Goal: Task Accomplishment & Management: Use online tool/utility

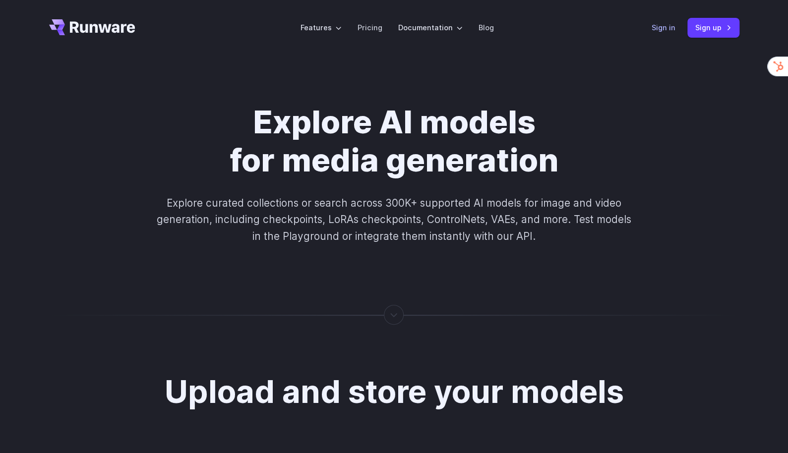
click at [653, 30] on link "Sign in" at bounding box center [664, 27] width 24 height 11
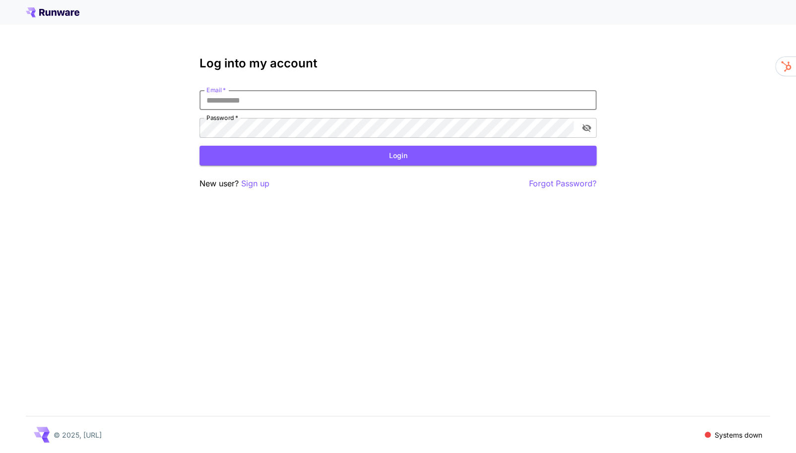
click at [303, 97] on input "Email   *" at bounding box center [397, 100] width 397 height 20
type input "**********"
drag, startPoint x: 393, startPoint y: 151, endPoint x: 343, endPoint y: 148, distance: 50.2
click at [343, 148] on button "Login" at bounding box center [397, 156] width 397 height 20
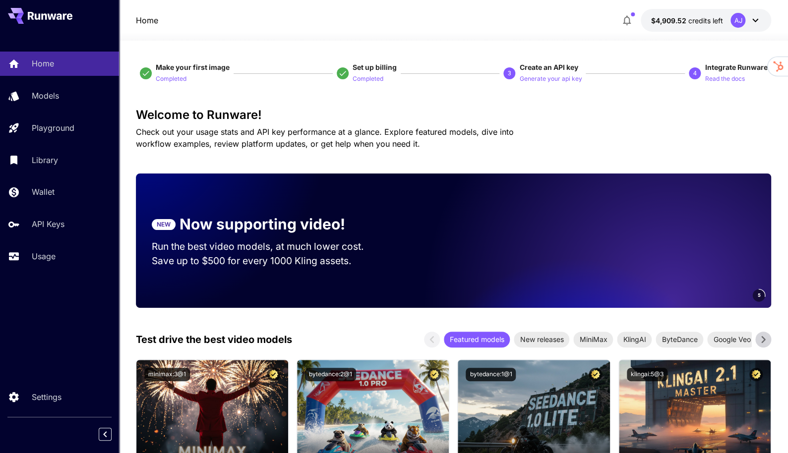
drag, startPoint x: 373, startPoint y: 2, endPoint x: 282, endPoint y: 24, distance: 93.0
click at [282, 24] on div "Home $4,909.52 credits left AJ" at bounding box center [454, 20] width 636 height 23
click at [53, 96] on p "Models" at bounding box center [47, 96] width 27 height 12
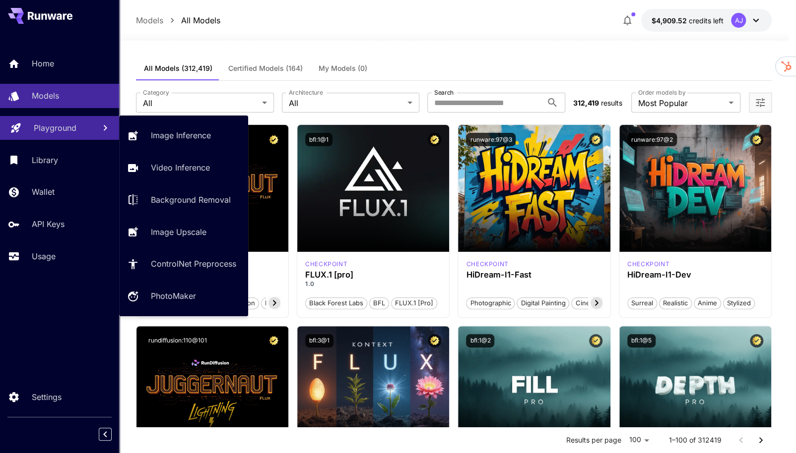
click at [42, 130] on p "Playground" at bounding box center [55, 128] width 43 height 12
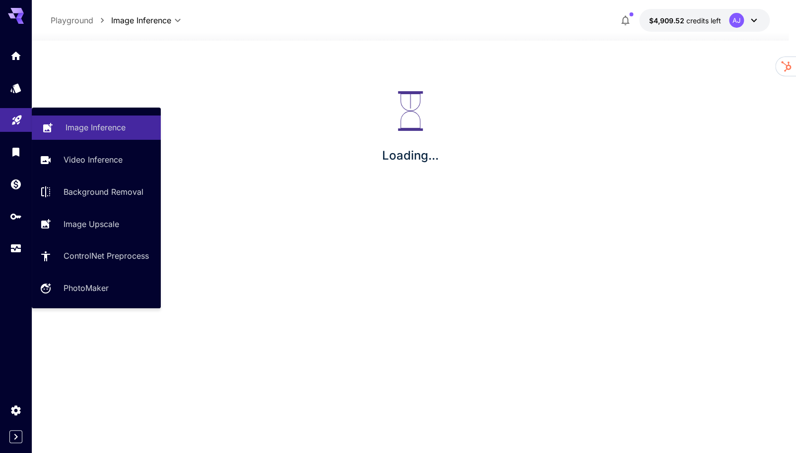
click at [111, 126] on p "Image Inference" at bounding box center [95, 128] width 60 height 12
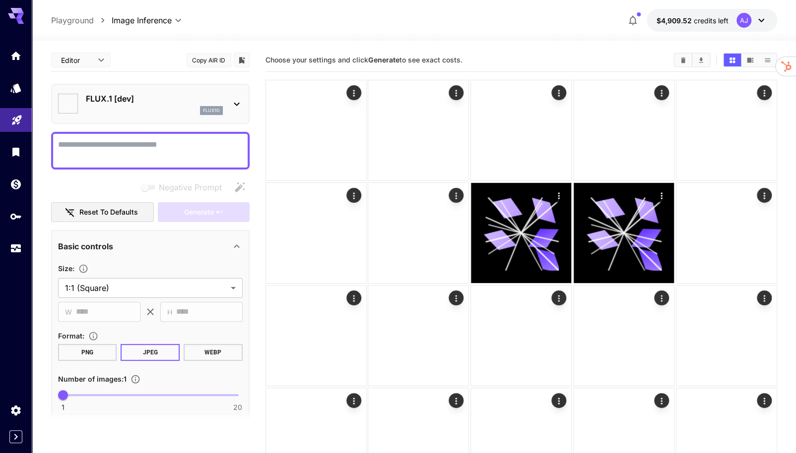
type input "**********"
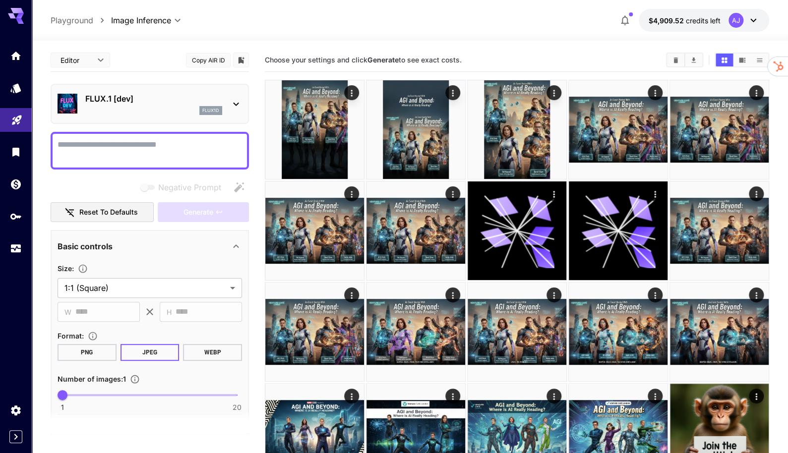
click at [168, 94] on p "FLUX.1 [dev]" at bounding box center [153, 99] width 137 height 12
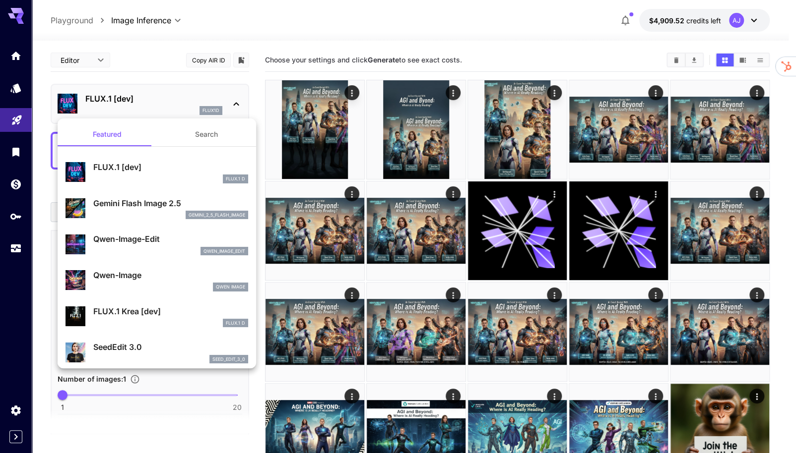
click at [124, 208] on p "Gemini Flash Image 2.5" at bounding box center [170, 203] width 155 height 12
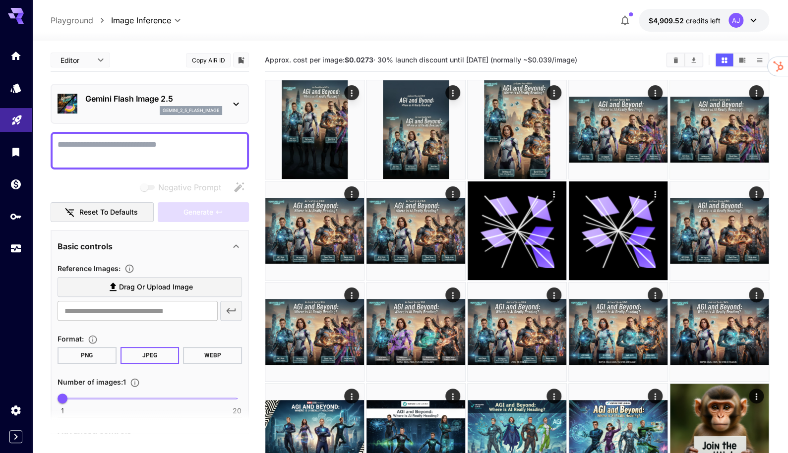
scroll to position [63, 0]
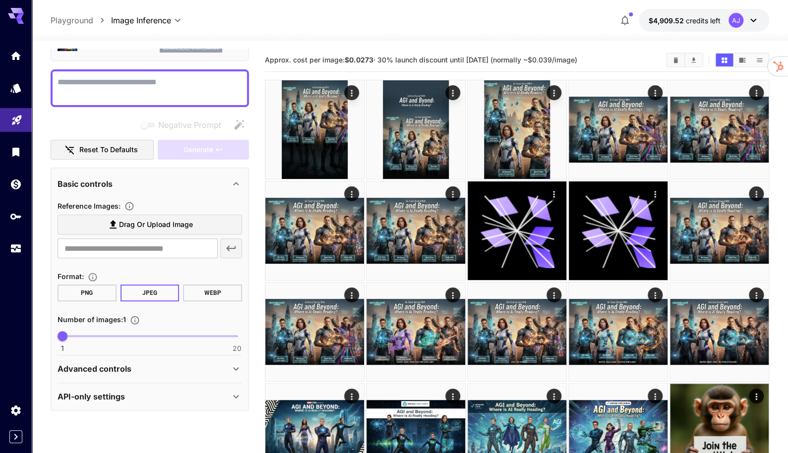
click at [185, 227] on span "Drag or upload image" at bounding box center [156, 225] width 74 height 12
click at [0, 0] on input "Drag or upload image" at bounding box center [0, 0] width 0 height 0
click at [138, 228] on span "Drag or upload image" at bounding box center [156, 225] width 74 height 12
click at [0, 0] on input "Drag or upload image" at bounding box center [0, 0] width 0 height 0
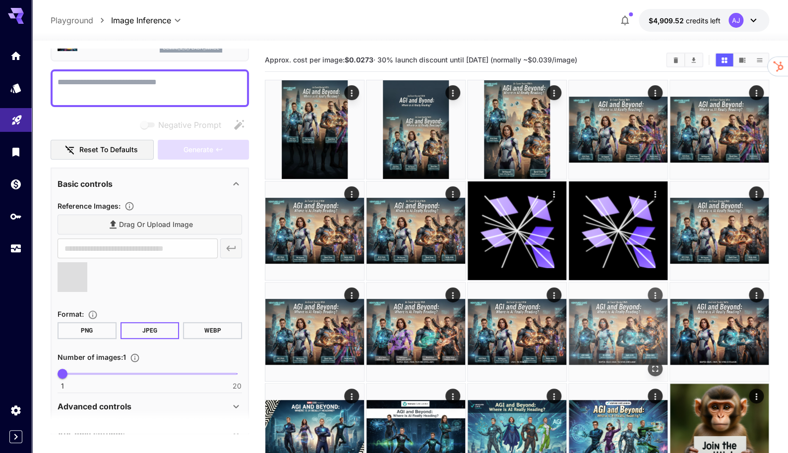
type input "**********"
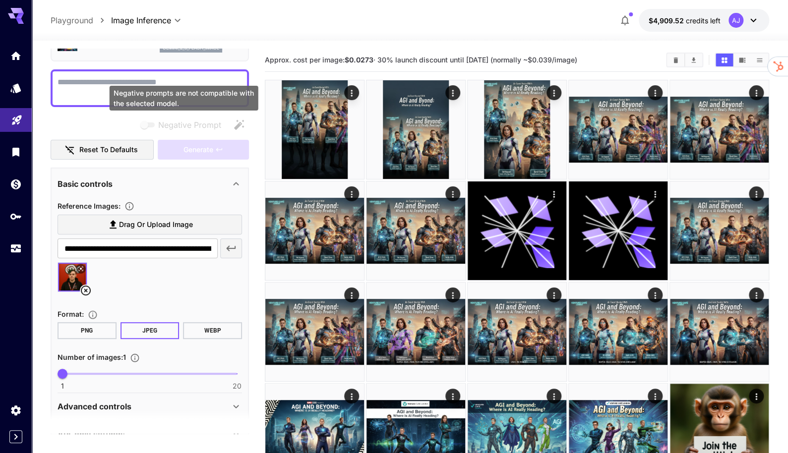
click at [114, 89] on div "Negative prompts are not compatible with the selected model." at bounding box center [184, 98] width 149 height 25
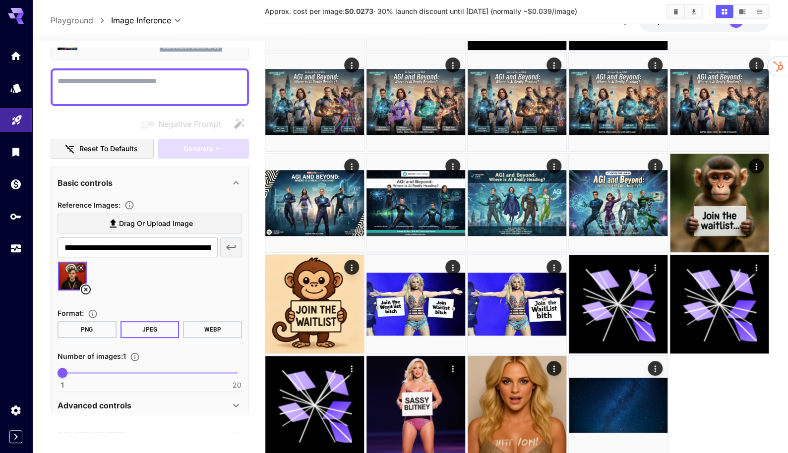
scroll to position [261, 0]
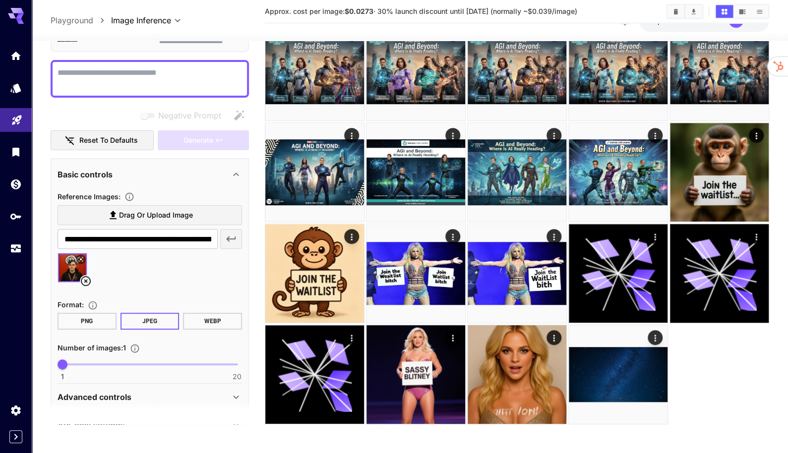
click at [116, 70] on textarea "Negative Prompt" at bounding box center [150, 79] width 185 height 24
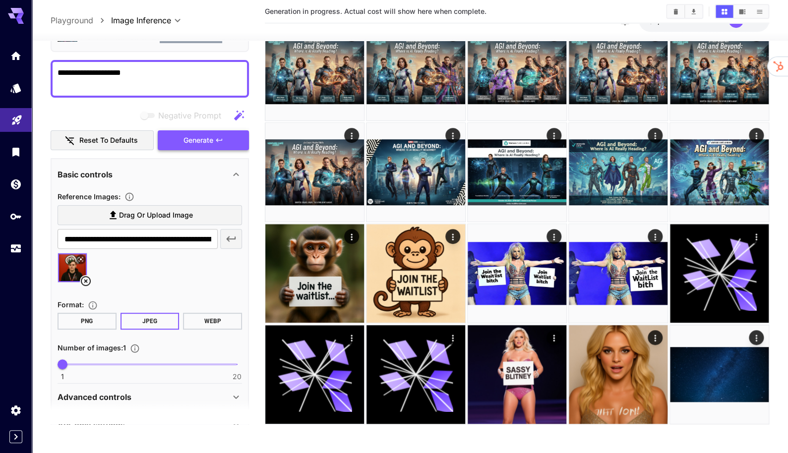
click at [221, 139] on button "Generate" at bounding box center [203, 140] width 91 height 20
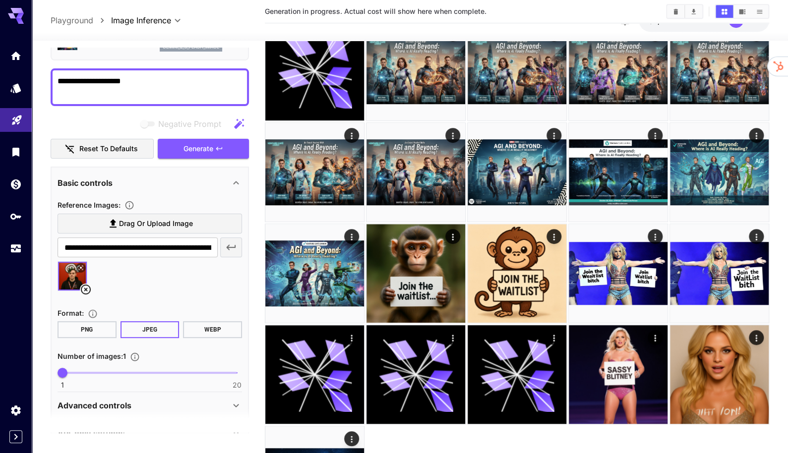
scroll to position [0, 0]
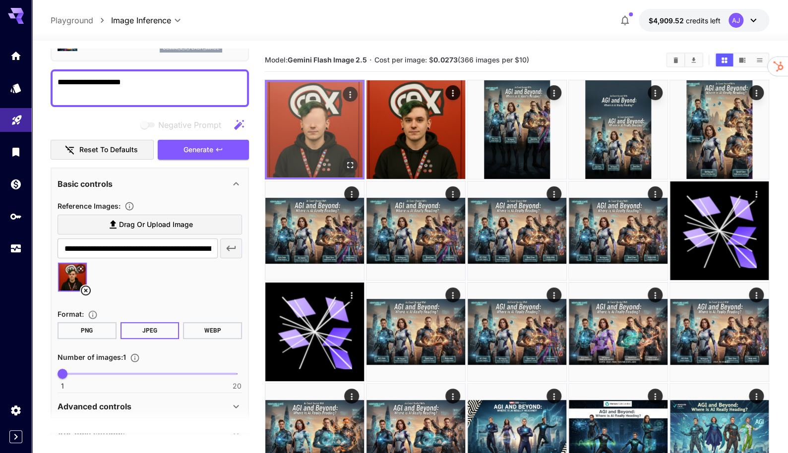
click at [351, 158] on button "Open in fullscreen" at bounding box center [350, 165] width 15 height 15
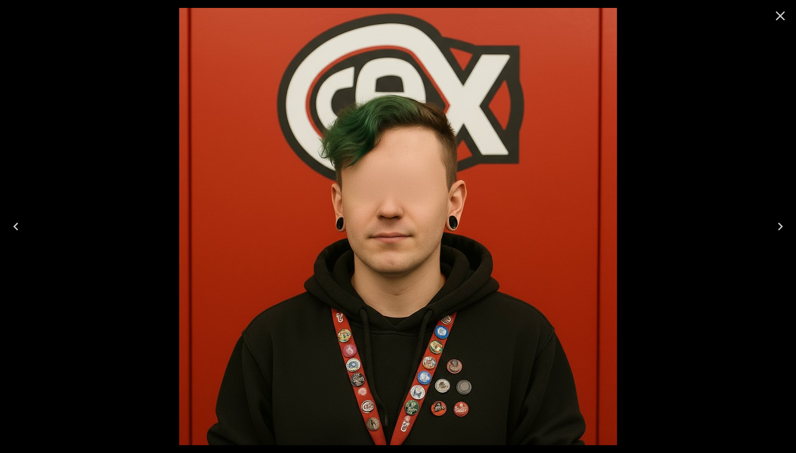
click at [782, 219] on icon "Next" at bounding box center [780, 227] width 16 height 16
click at [727, 150] on div at bounding box center [398, 226] width 796 height 453
click at [781, 11] on icon "Close" at bounding box center [780, 16] width 16 height 16
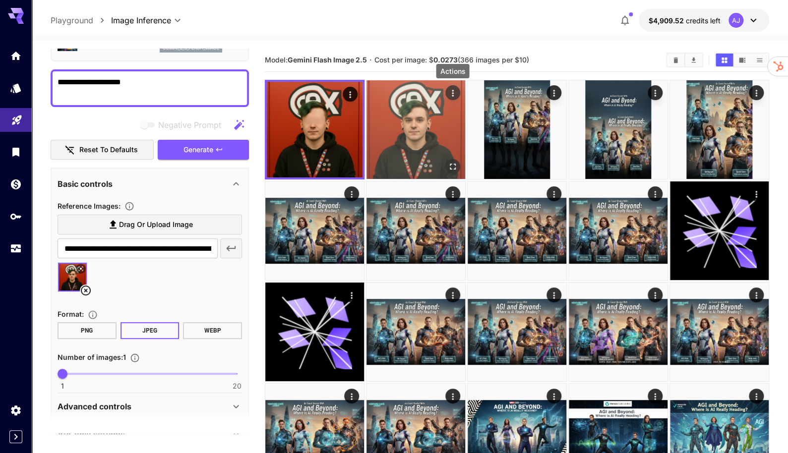
click at [453, 92] on icon "Actions" at bounding box center [452, 93] width 1 height 6
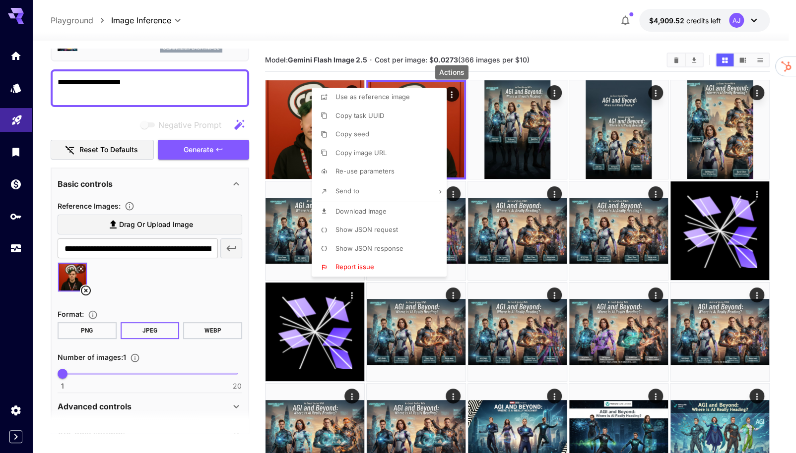
click at [57, 77] on div at bounding box center [398, 226] width 796 height 453
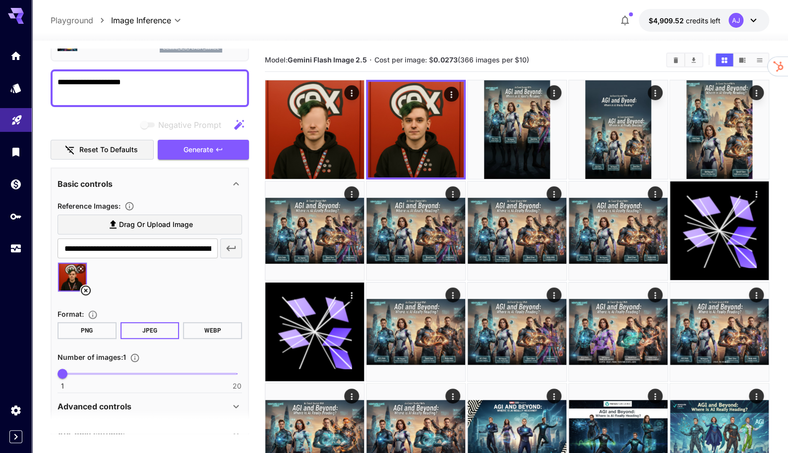
click at [132, 82] on textarea "**********" at bounding box center [150, 88] width 185 height 24
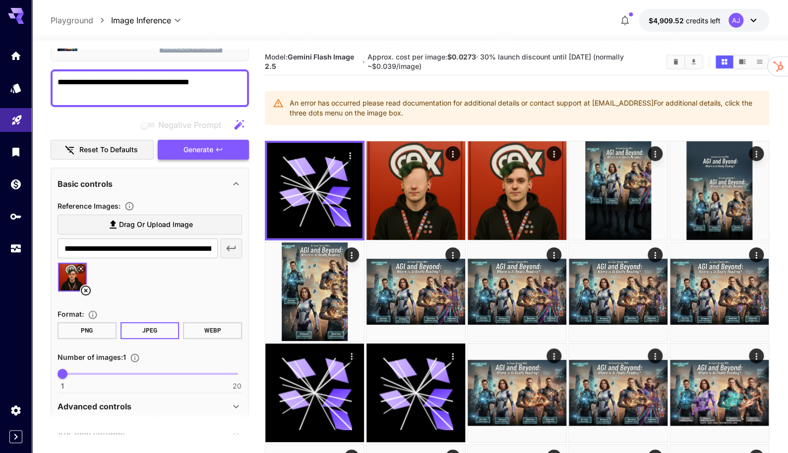
click at [221, 146] on icon "button" at bounding box center [219, 150] width 8 height 8
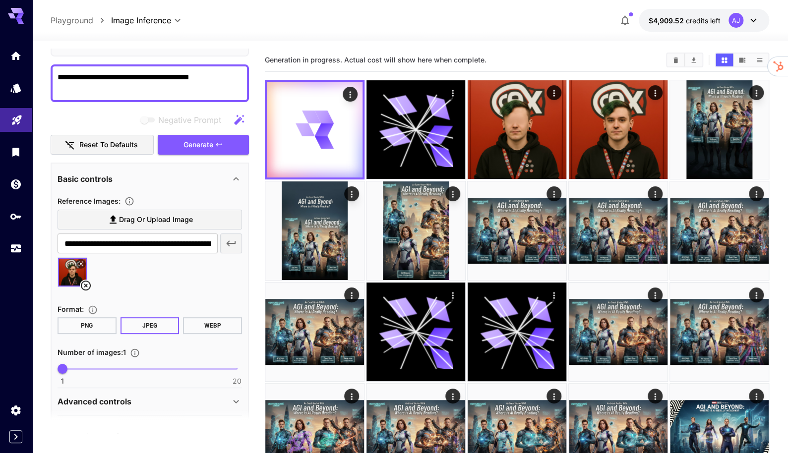
scroll to position [70, 0]
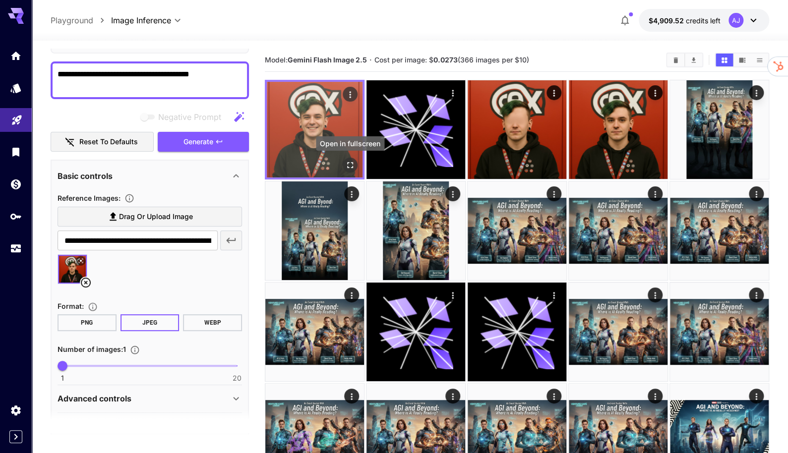
click at [350, 161] on icon "Open in fullscreen" at bounding box center [350, 165] width 10 height 10
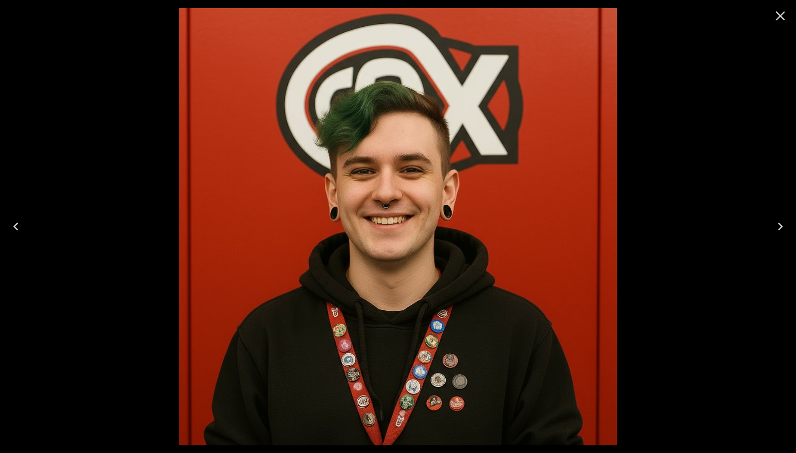
click at [782, 21] on icon "Close" at bounding box center [780, 16] width 16 height 16
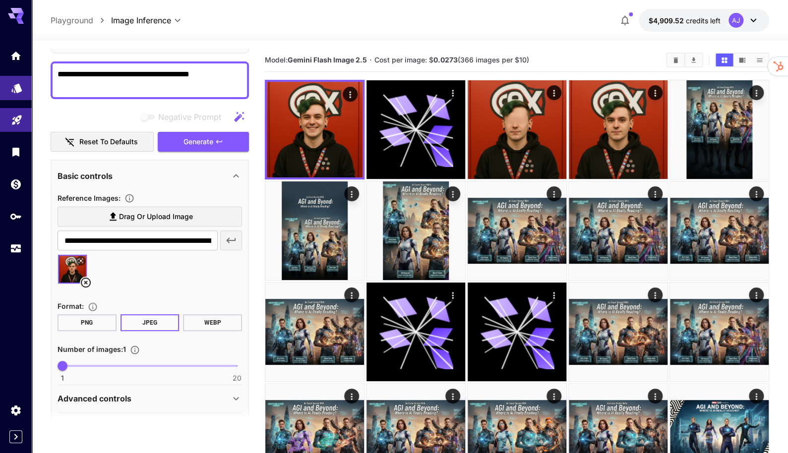
drag, startPoint x: 222, startPoint y: 68, endPoint x: 7, endPoint y: 88, distance: 215.3
click at [7, 88] on div "**********" at bounding box center [394, 408] width 788 height 817
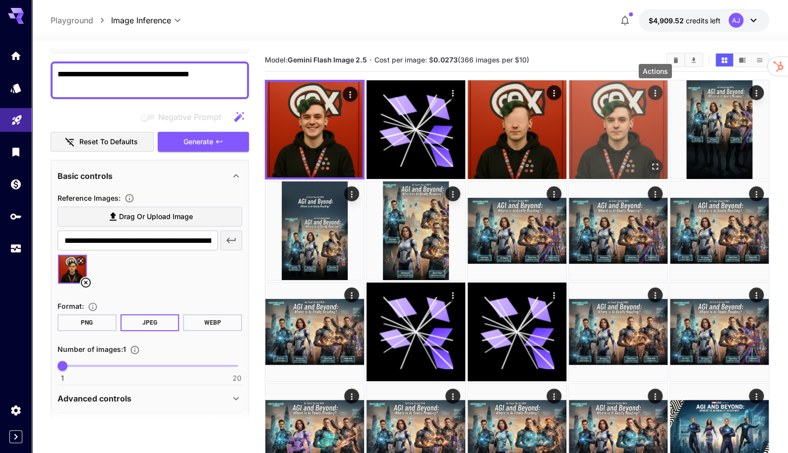
click at [652, 89] on icon "Actions" at bounding box center [655, 93] width 10 height 10
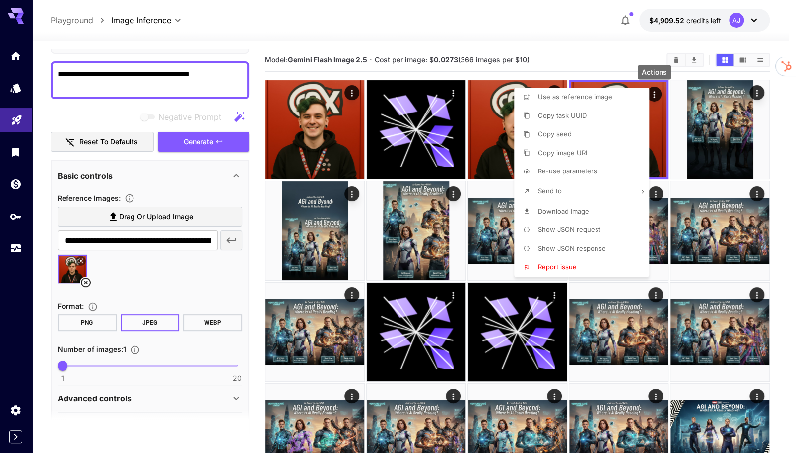
click at [586, 96] on span "Use as reference image" at bounding box center [575, 97] width 74 height 8
click at [115, 82] on div at bounding box center [398, 226] width 796 height 453
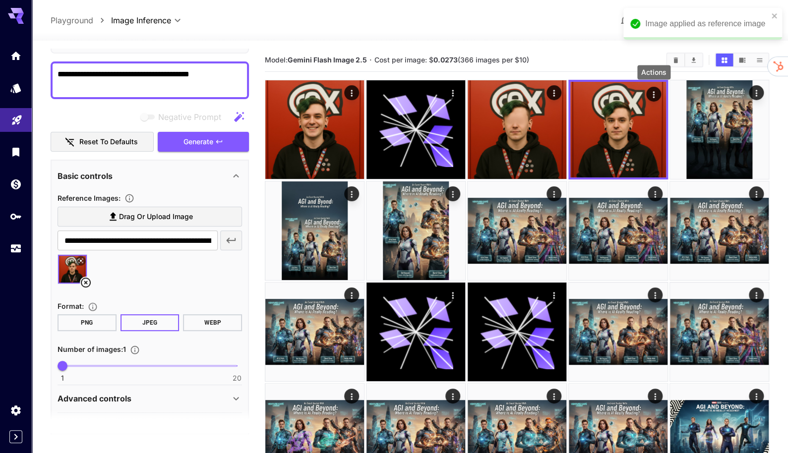
click at [99, 72] on textarea "**********" at bounding box center [150, 80] width 185 height 24
drag, startPoint x: 79, startPoint y: 72, endPoint x: 5, endPoint y: 74, distance: 74.0
click at [5, 74] on div "**********" at bounding box center [394, 408] width 788 height 817
drag, startPoint x: 143, startPoint y: 73, endPoint x: 251, endPoint y: 72, distance: 107.7
click at [251, 72] on main "**********" at bounding box center [410, 422] width 719 height 746
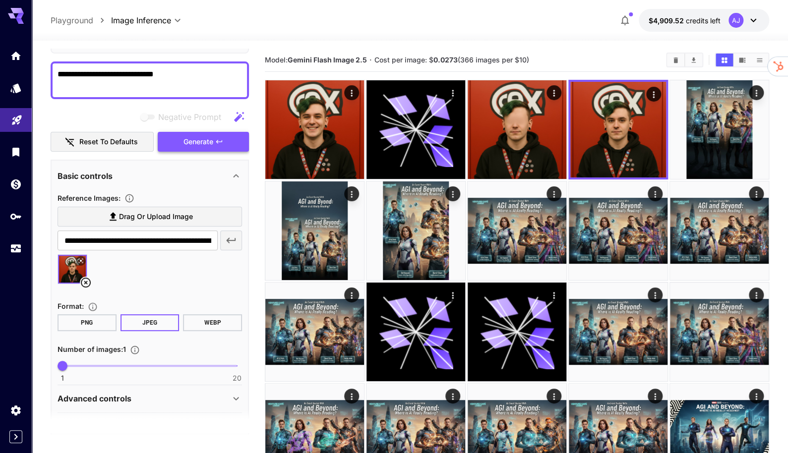
type textarea "**********"
click at [230, 133] on button "Generate" at bounding box center [203, 142] width 91 height 20
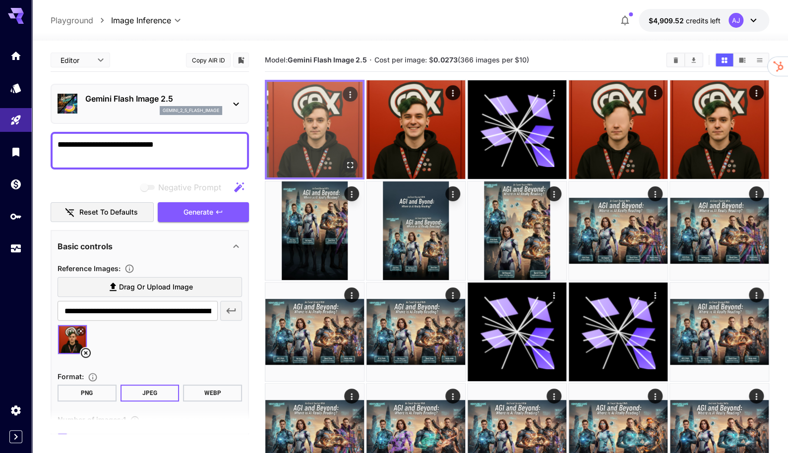
scroll to position [70, 0]
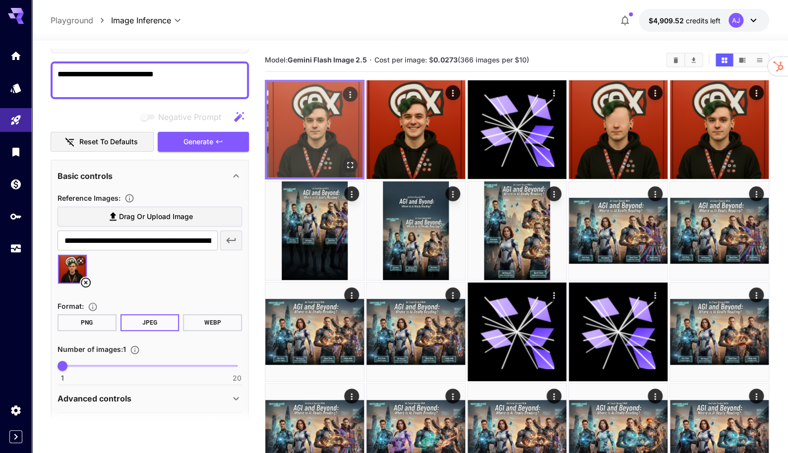
click at [311, 144] on img at bounding box center [315, 130] width 96 height 96
click at [308, 142] on img at bounding box center [315, 130] width 96 height 96
click at [349, 99] on icon "Actions" at bounding box center [350, 95] width 10 height 10
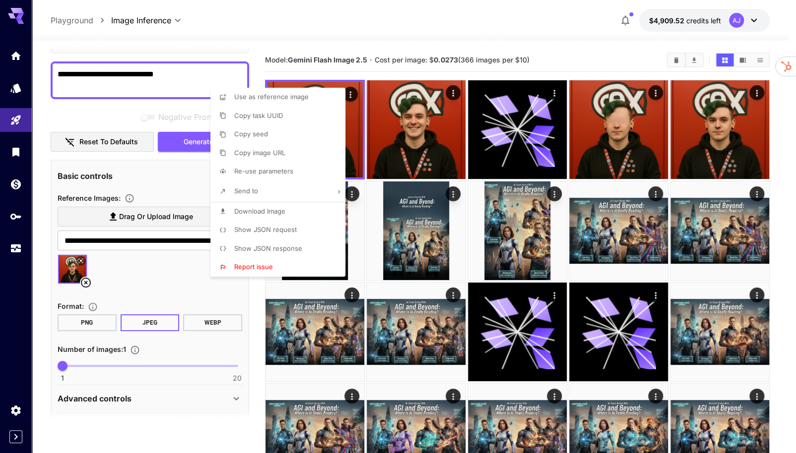
click at [357, 122] on div at bounding box center [398, 226] width 796 height 453
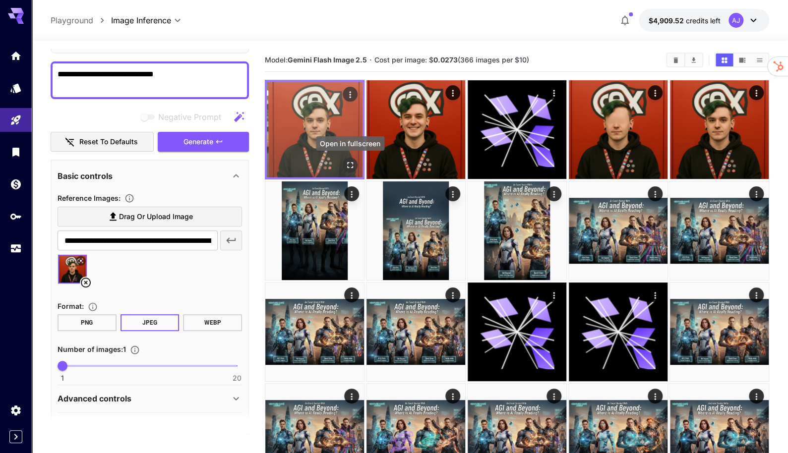
click at [349, 161] on icon "Open in fullscreen" at bounding box center [350, 165] width 10 height 10
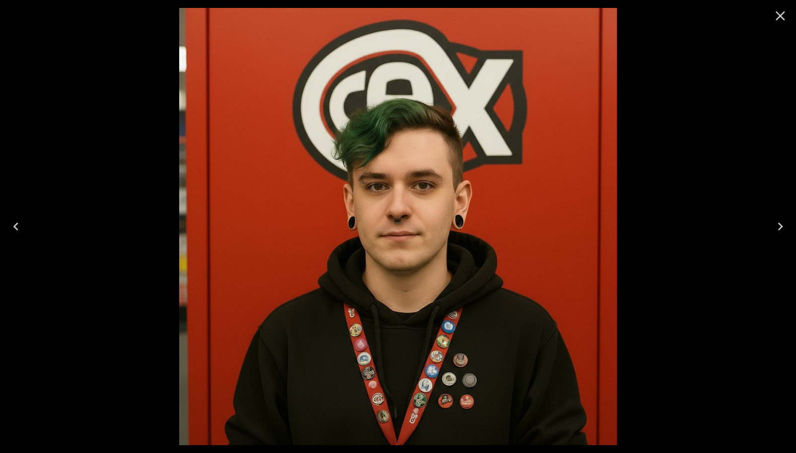
click at [779, 22] on icon "Close" at bounding box center [780, 16] width 16 height 16
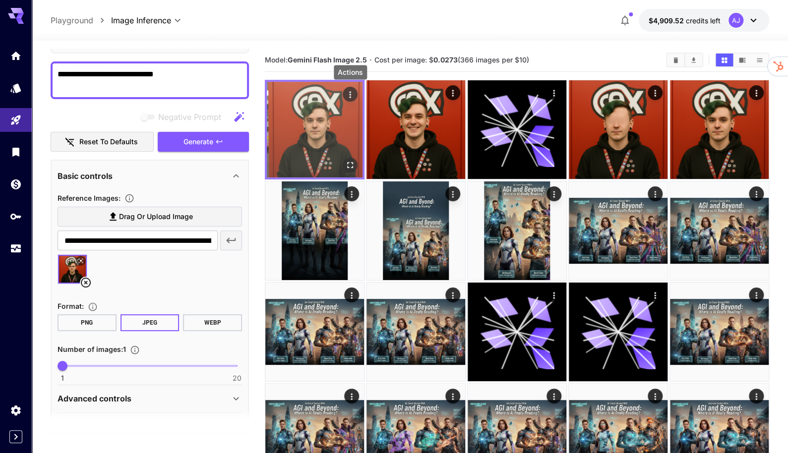
click at [347, 95] on icon "Actions" at bounding box center [350, 95] width 10 height 10
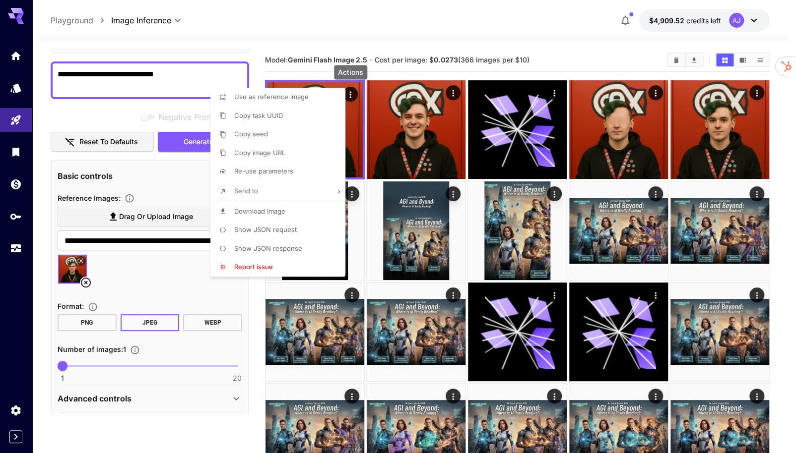
click at [270, 215] on span "Download Image" at bounding box center [259, 211] width 51 height 8
click at [353, 93] on div at bounding box center [398, 226] width 796 height 453
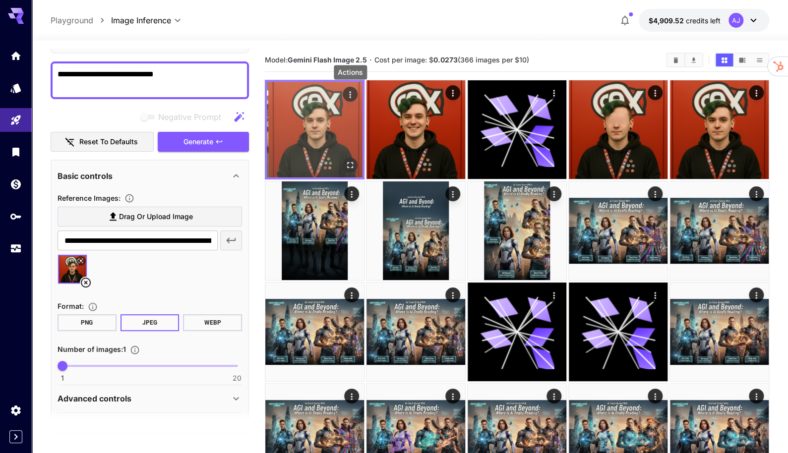
click at [353, 93] on icon "Actions" at bounding box center [350, 95] width 10 height 10
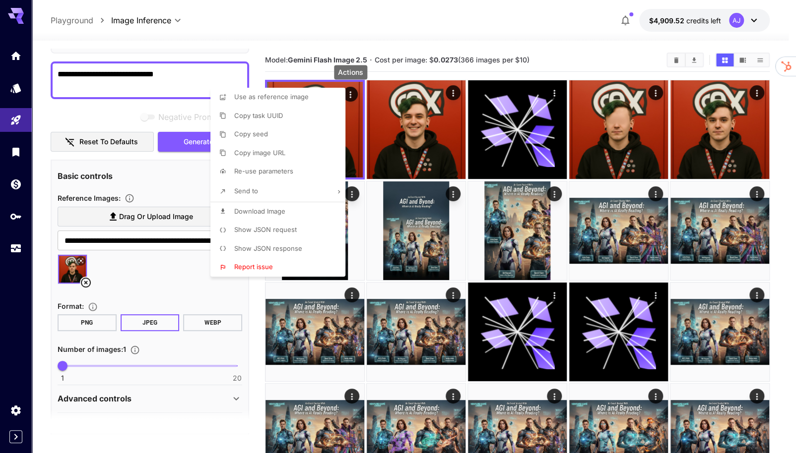
click at [315, 100] on li "Use as reference image" at bounding box center [280, 97] width 141 height 19
click at [182, 68] on div at bounding box center [398, 226] width 796 height 453
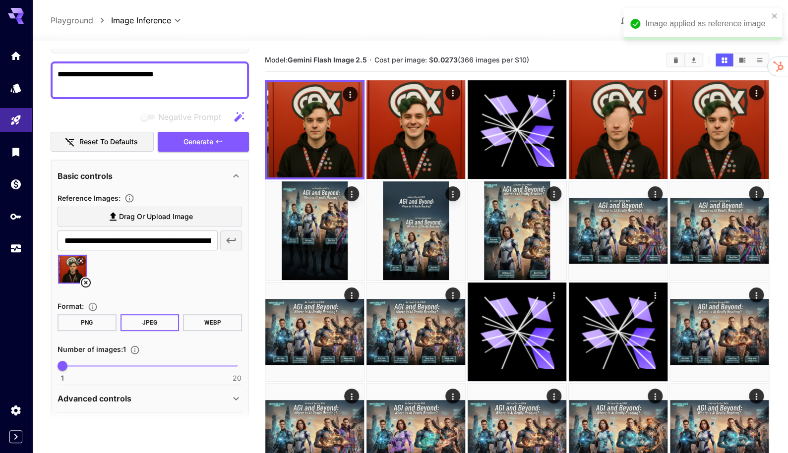
click at [170, 73] on textarea "**********" at bounding box center [150, 80] width 185 height 24
type textarea "**********"
click at [197, 141] on span "Generate" at bounding box center [199, 142] width 30 height 12
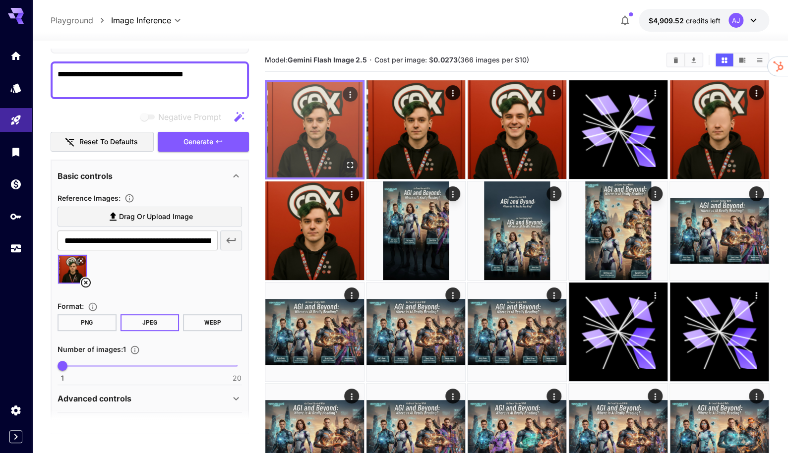
click at [296, 150] on img at bounding box center [315, 130] width 96 height 96
click at [348, 168] on icon "Open in fullscreen" at bounding box center [350, 165] width 6 height 6
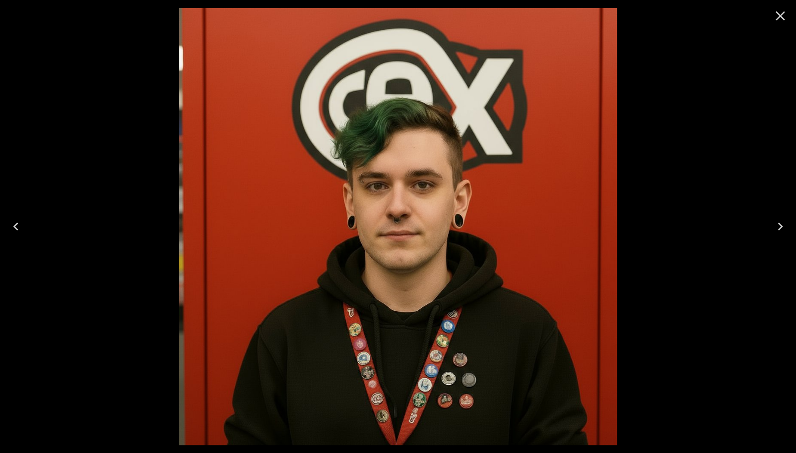
click at [569, 281] on img at bounding box center [398, 227] width 438 height 438
click at [569, 281] on div at bounding box center [398, 226] width 4934 height 453
click at [569, 281] on img at bounding box center [398, 227] width 438 height 438
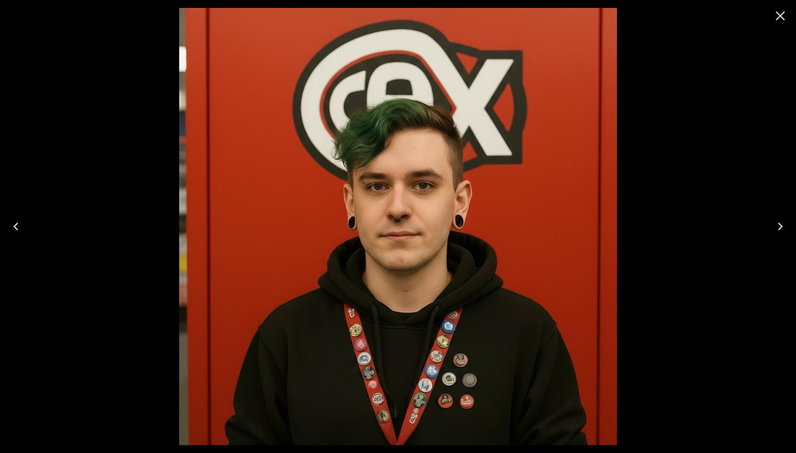
click at [776, 18] on icon "Close" at bounding box center [780, 16] width 16 height 16
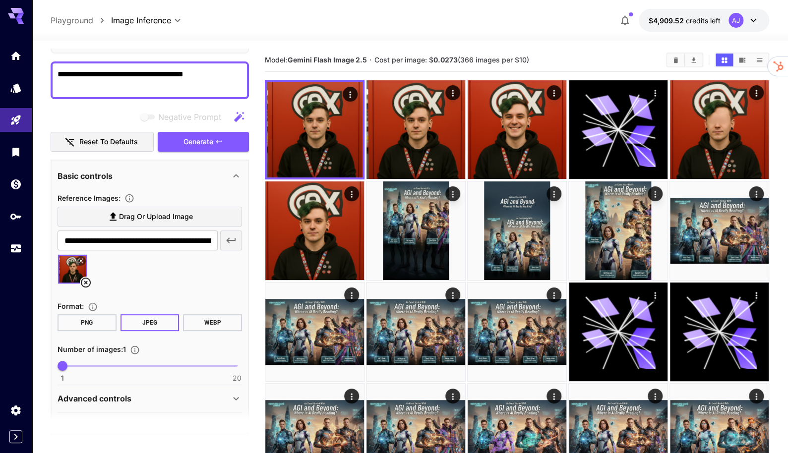
click at [210, 63] on div "**********" at bounding box center [150, 81] width 198 height 38
click at [210, 65] on div "**********" at bounding box center [150, 81] width 198 height 38
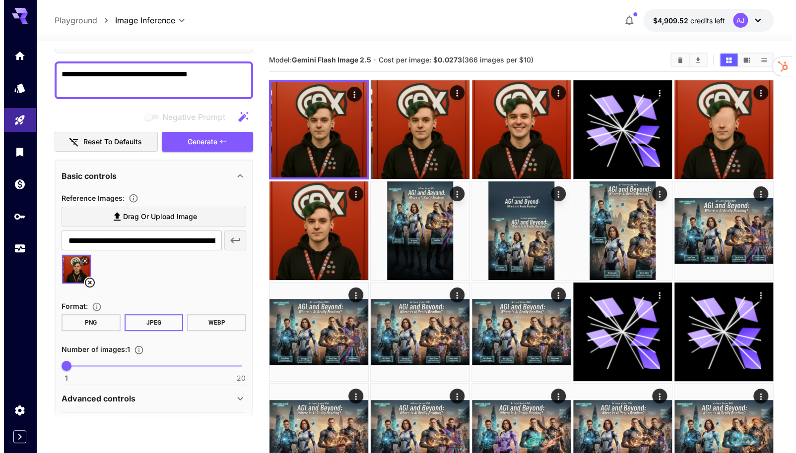
scroll to position [0, 0]
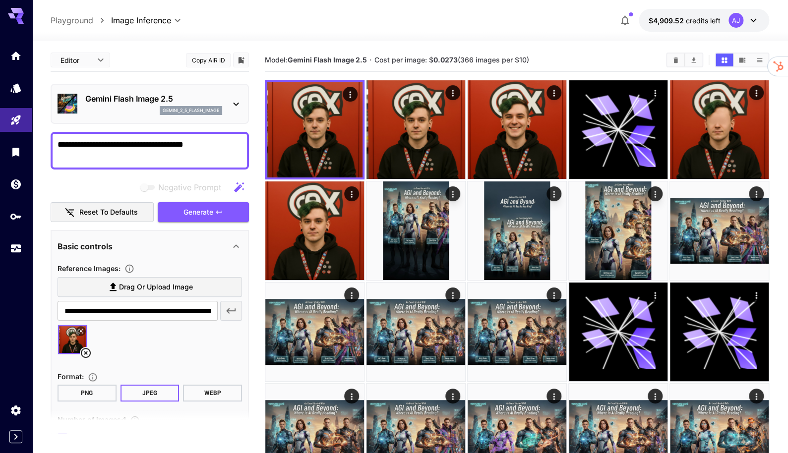
click at [180, 91] on div "Gemini Flash Image 2.5 gemini_2_5_flash_image" at bounding box center [150, 104] width 185 height 30
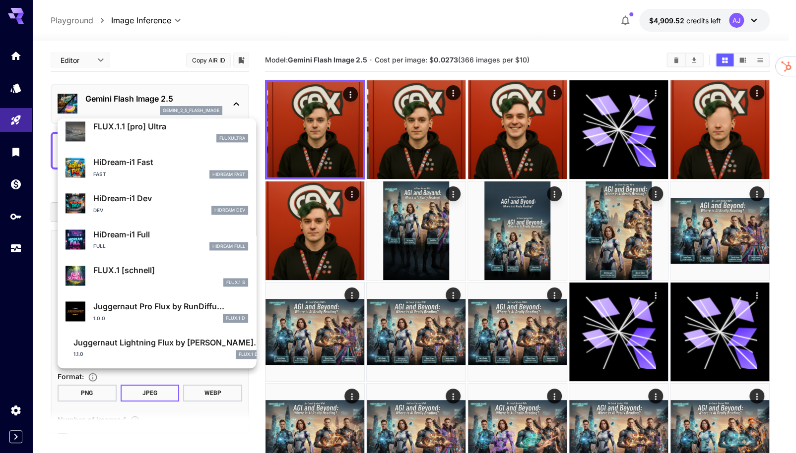
scroll to position [766, 0]
click at [14, 89] on div at bounding box center [398, 226] width 796 height 453
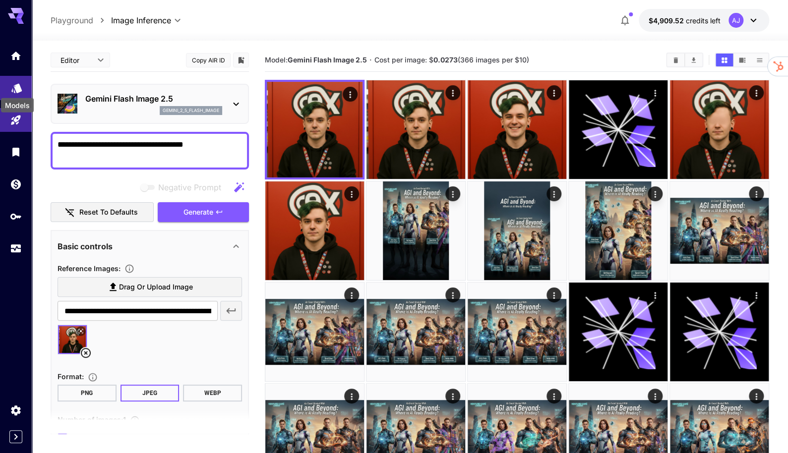
click at [14, 89] on icon "Models" at bounding box center [16, 84] width 10 height 9
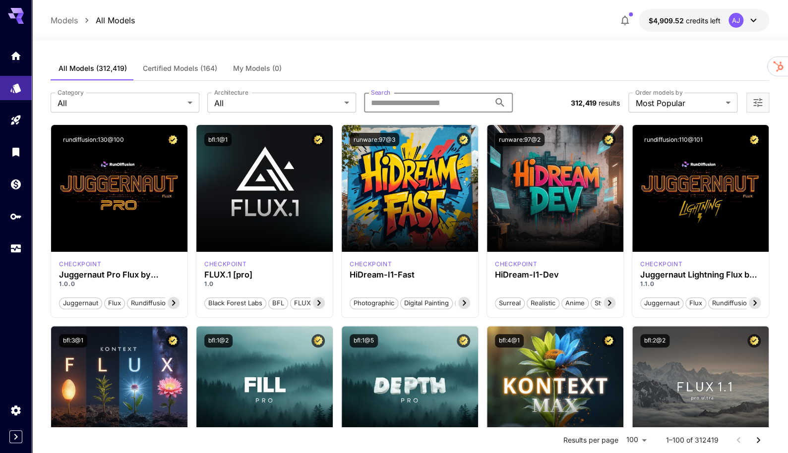
click at [394, 97] on input "Search" at bounding box center [427, 103] width 126 height 20
type input "*******"
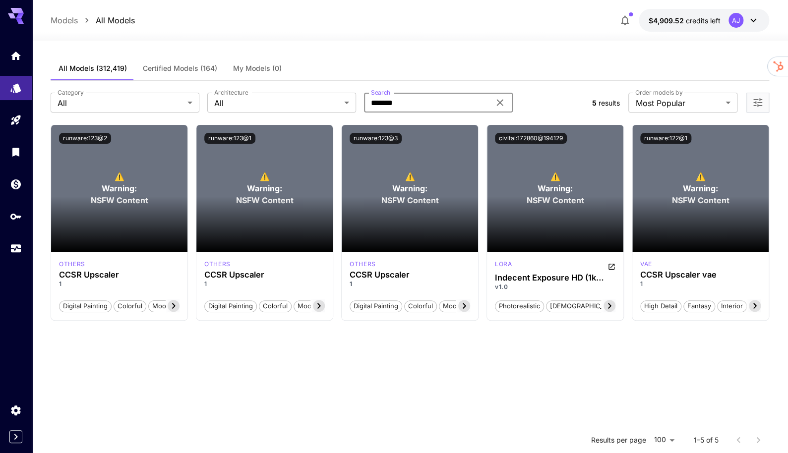
click at [404, 103] on input "*******" at bounding box center [427, 103] width 126 height 20
click at [159, 65] on span "Certified Models (164)" at bounding box center [180, 68] width 74 height 9
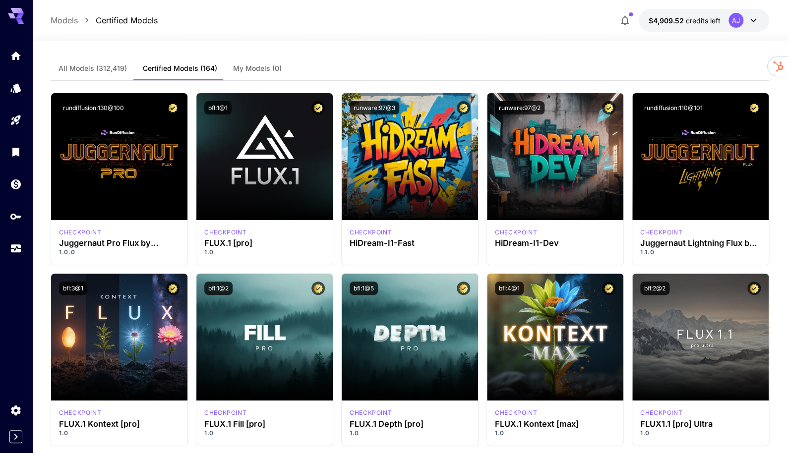
click at [112, 65] on span "All Models (312,419)" at bounding box center [93, 68] width 68 height 9
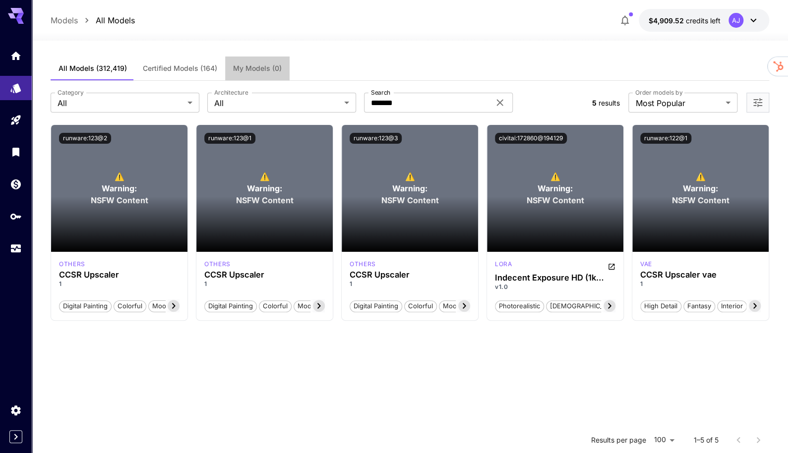
click at [267, 65] on span "My Models (0)" at bounding box center [257, 68] width 49 height 9
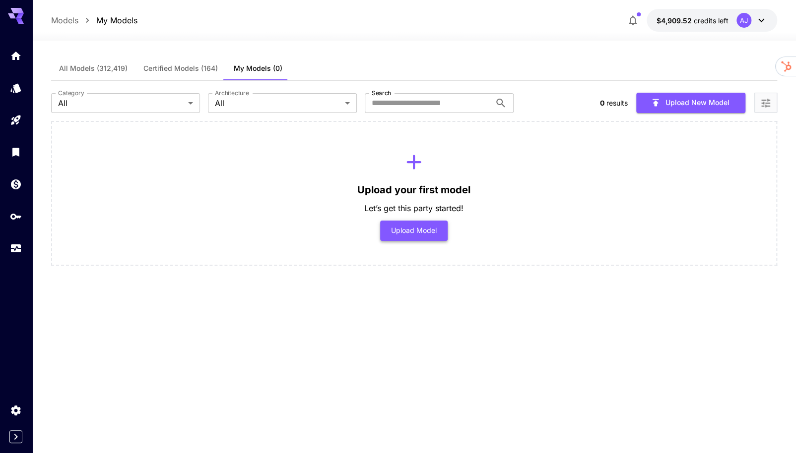
click at [410, 231] on button "Upload Model" at bounding box center [414, 231] width 68 height 20
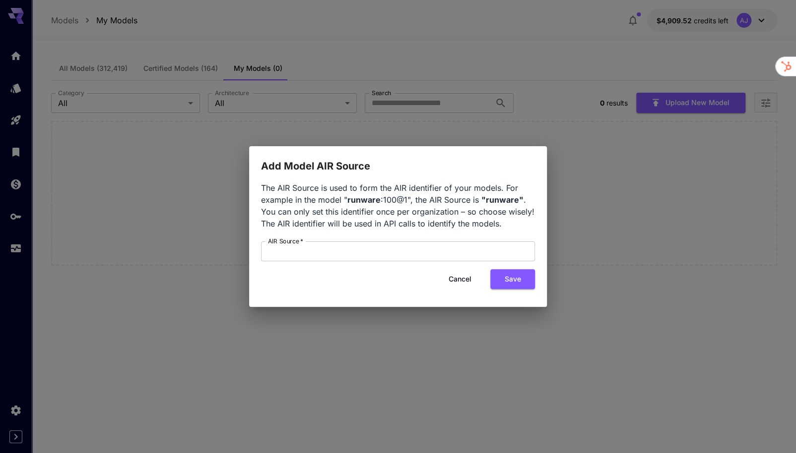
click at [437, 268] on form "AIR Source   * AIR Source   * Cancel Save" at bounding box center [398, 266] width 274 height 48
click at [422, 248] on input "AIR Source   *" at bounding box center [398, 252] width 274 height 20
type input "*****"
click at [511, 277] on button "Save" at bounding box center [512, 279] width 45 height 20
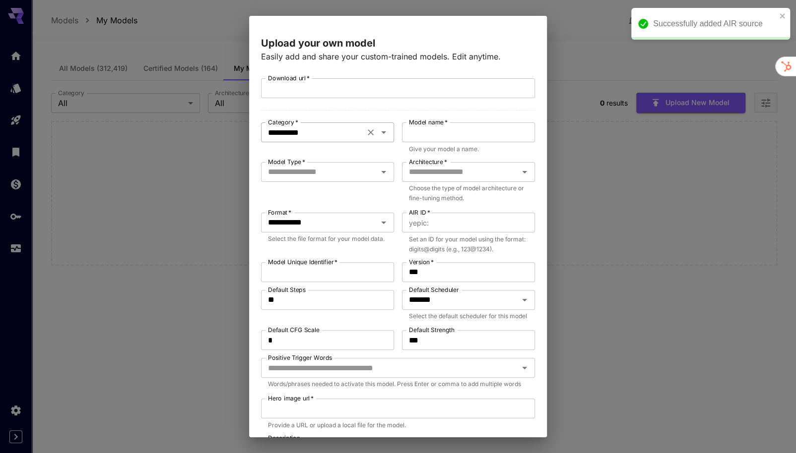
click at [341, 138] on input "**********" at bounding box center [313, 133] width 98 height 14
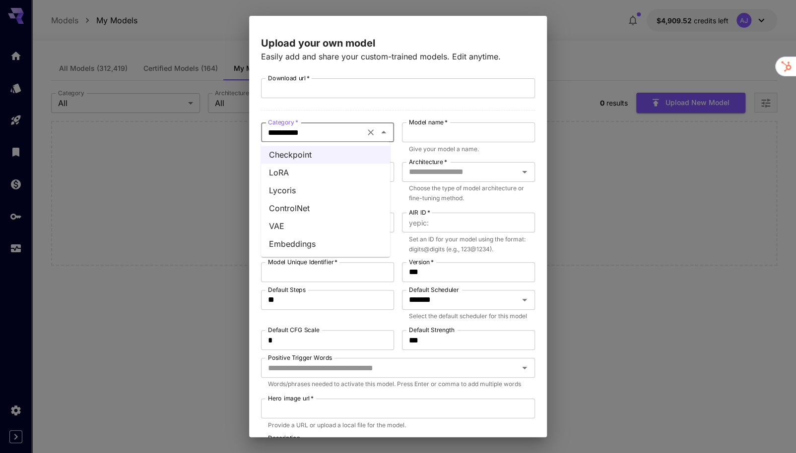
click at [434, 125] on label "Model name   *" at bounding box center [428, 122] width 39 height 8
click at [434, 125] on input "Model name   *" at bounding box center [468, 133] width 133 height 20
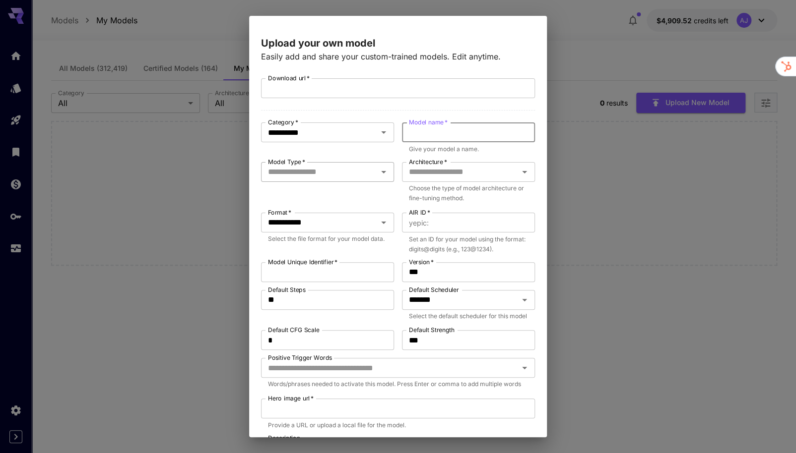
click at [350, 168] on input "Model Type   *" at bounding box center [319, 172] width 111 height 14
click at [350, 195] on li "Base" at bounding box center [325, 195] width 129 height 18
click at [444, 176] on input "Architecture   *" at bounding box center [460, 172] width 111 height 14
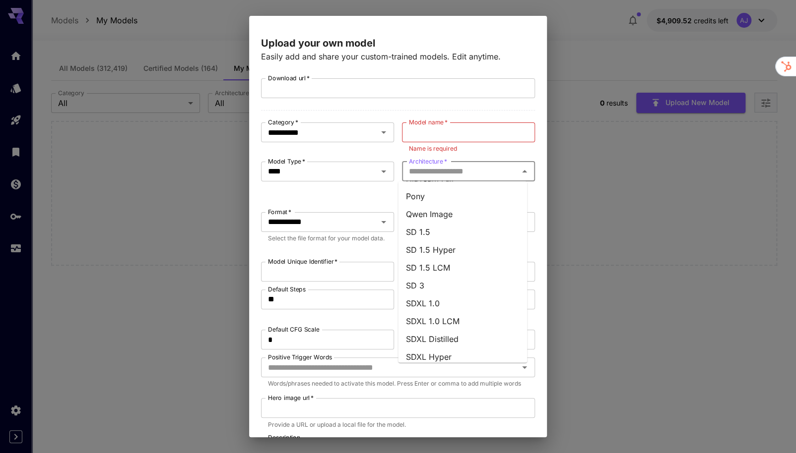
scroll to position [184, 0]
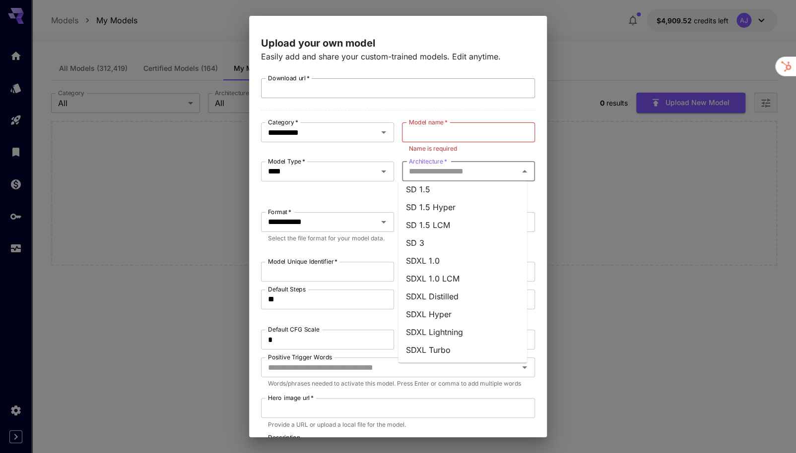
click at [510, 84] on input "Download url   *" at bounding box center [398, 88] width 274 height 20
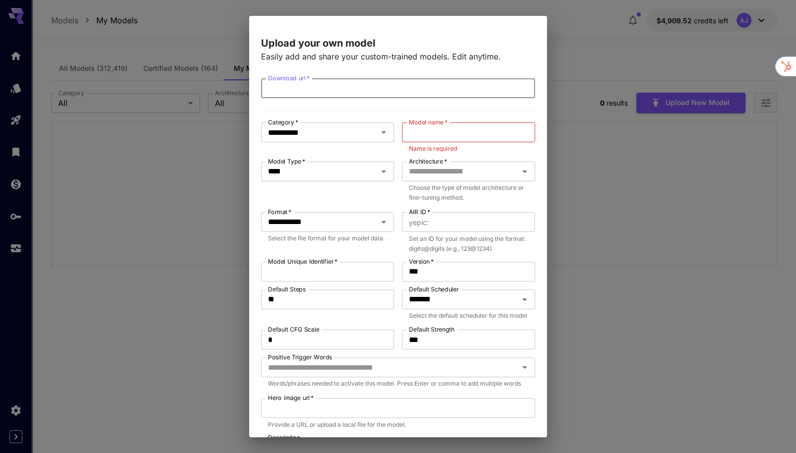
click at [561, 45] on div "**********" at bounding box center [398, 226] width 796 height 453
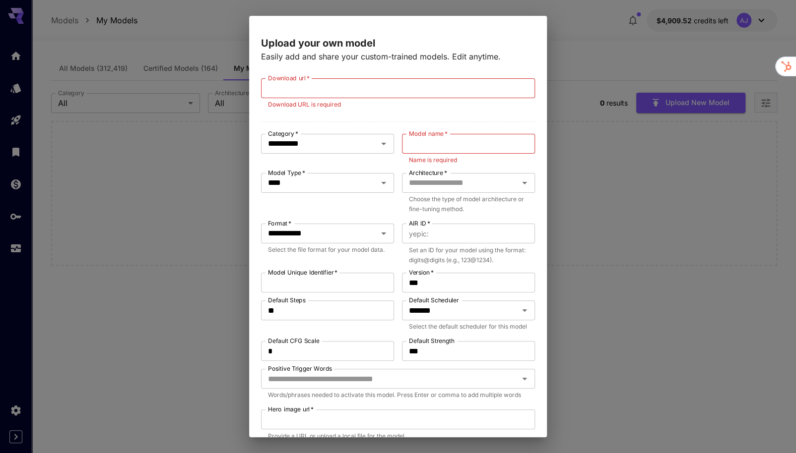
click at [561, 45] on div "**********" at bounding box center [398, 226] width 796 height 453
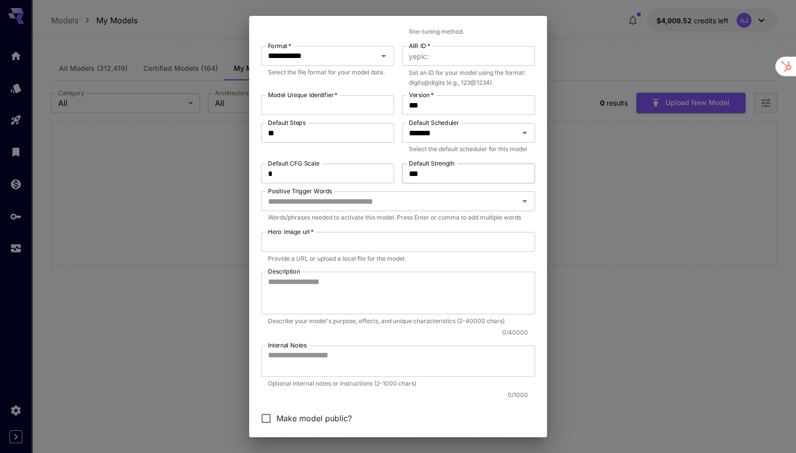
scroll to position [243, 0]
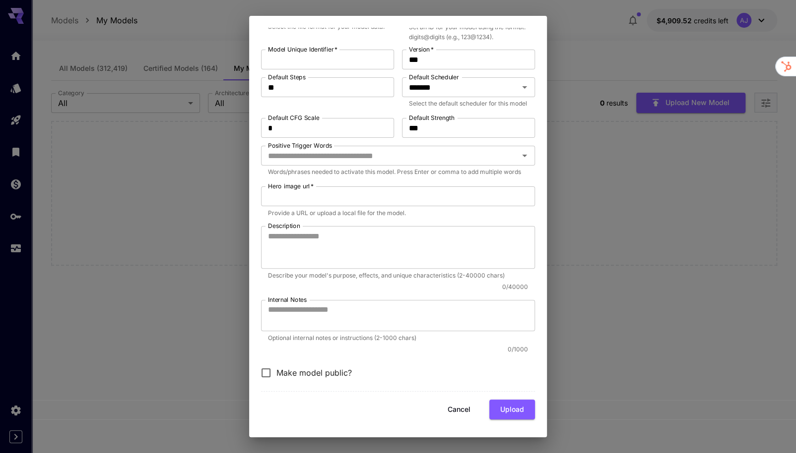
click at [452, 414] on button "Cancel" at bounding box center [459, 410] width 45 height 20
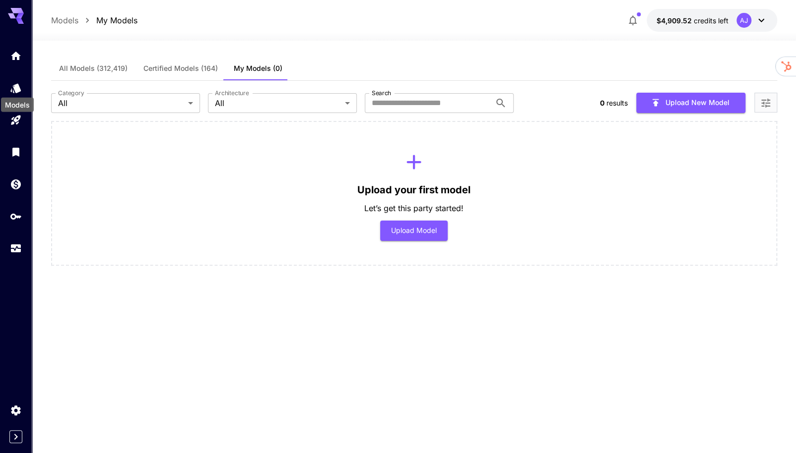
click at [19, 91] on div "Models" at bounding box center [17, 102] width 35 height 22
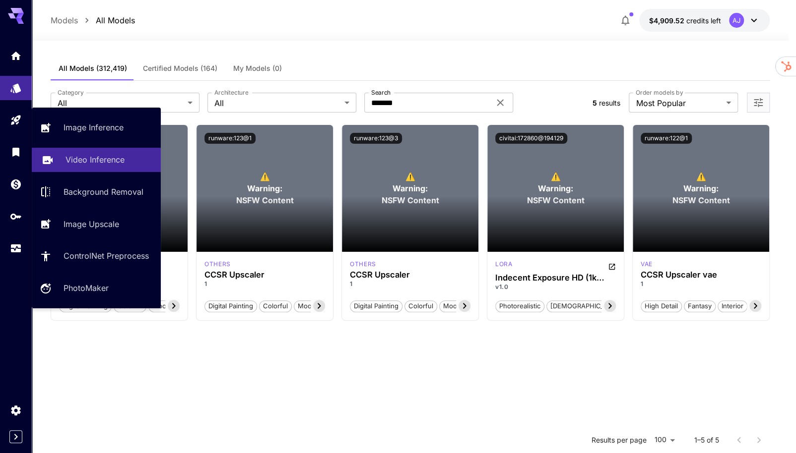
click at [101, 163] on p "Video Inference" at bounding box center [94, 160] width 59 height 12
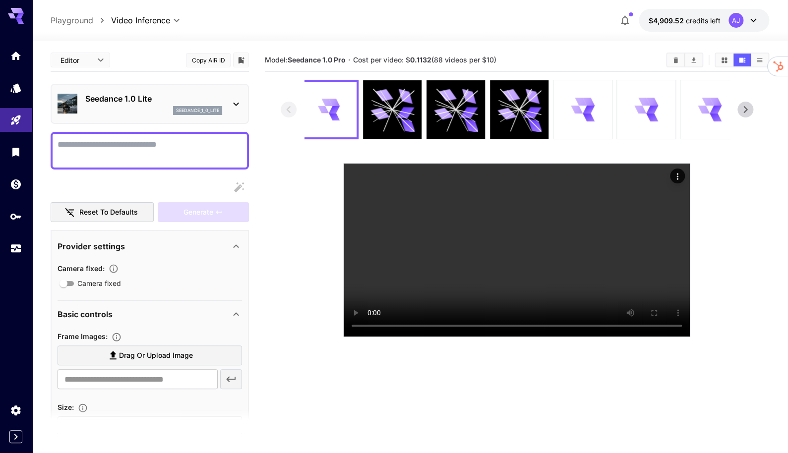
click at [145, 100] on p "Seedance 1.0 Lite" at bounding box center [153, 99] width 137 height 12
